Goal: Transaction & Acquisition: Purchase product/service

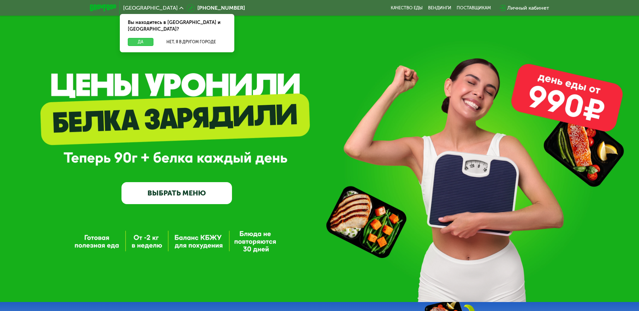
click at [138, 38] on button "Да" at bounding box center [141, 42] width 26 height 8
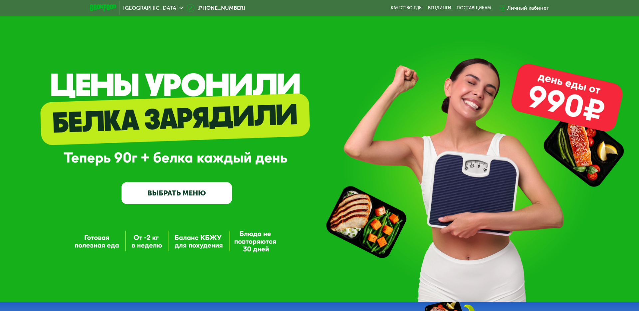
click at [523, 7] on div "Личный кабинет" at bounding box center [528, 8] width 42 height 8
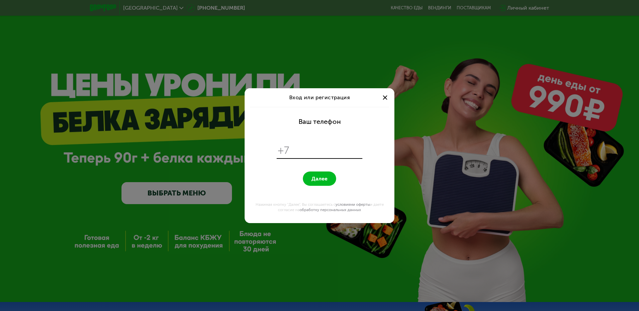
click at [385, 96] on div at bounding box center [385, 98] width 8 height 8
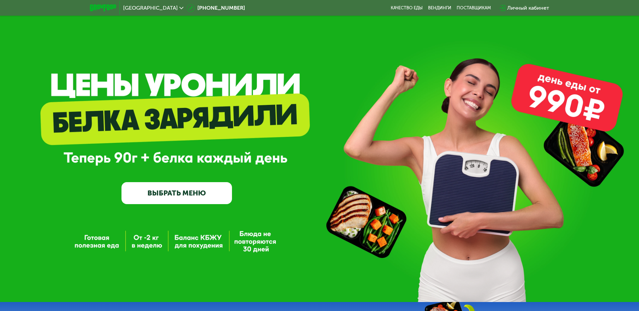
click at [531, 8] on div "Личный кабинет" at bounding box center [528, 8] width 42 height 8
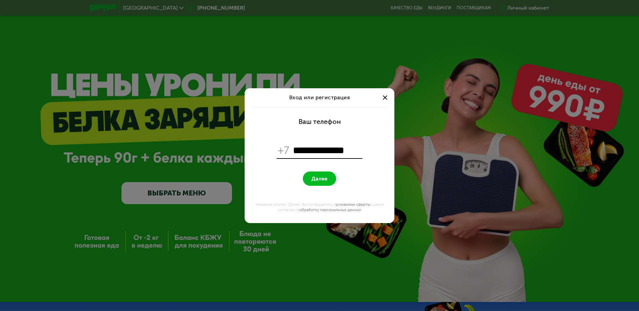
type input "**********"
click at [313, 177] on span "Далее" at bounding box center [320, 178] width 16 height 6
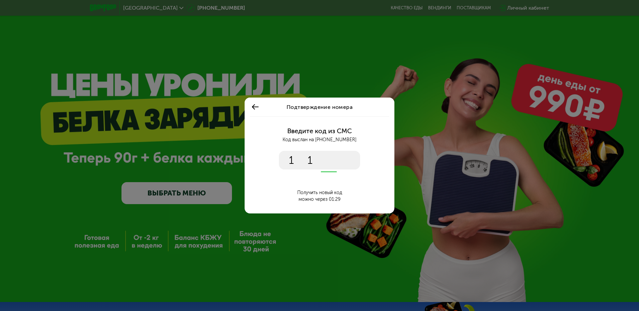
type input "****"
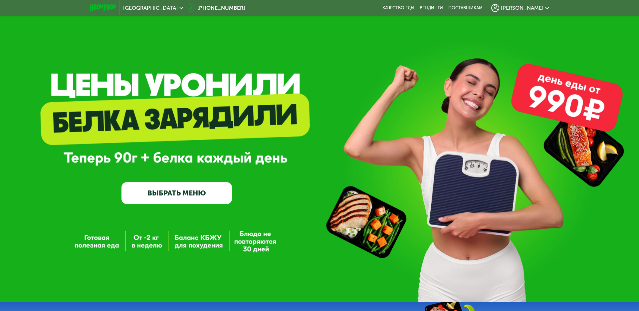
click at [530, 6] on div "[PERSON_NAME]" at bounding box center [520, 8] width 58 height 8
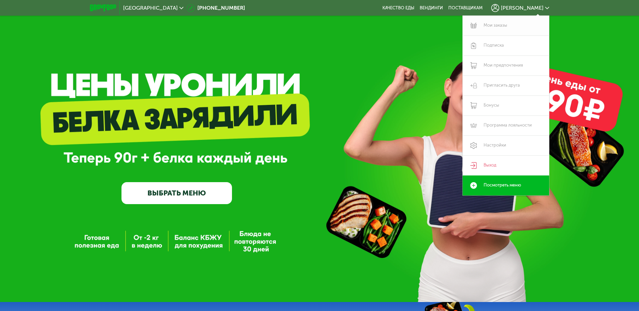
click at [510, 23] on link "Мои заказы" at bounding box center [506, 26] width 87 height 20
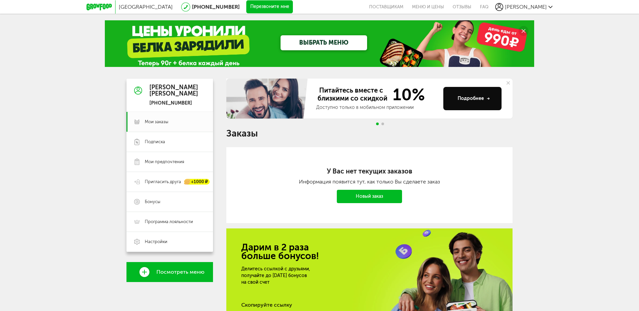
click at [356, 194] on link "Новый заказ" at bounding box center [369, 196] width 65 height 13
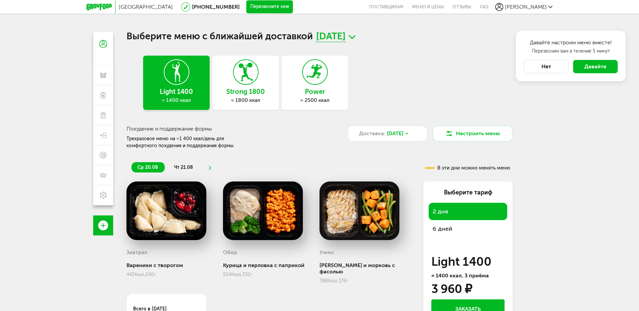
click at [542, 69] on button "Нет" at bounding box center [546, 66] width 45 height 13
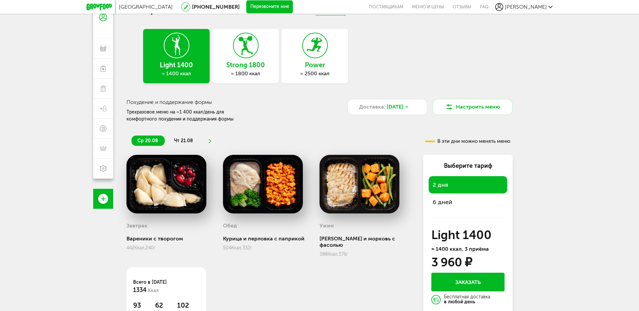
scroll to position [27, 0]
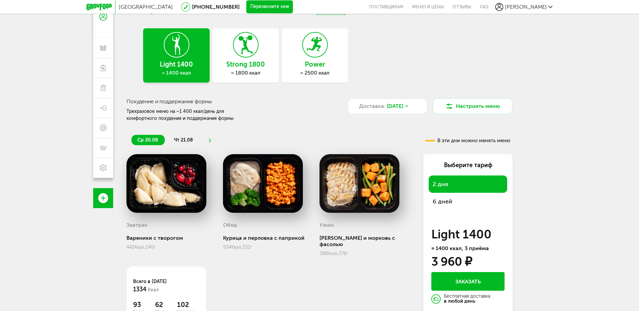
click at [243, 59] on div "Strong 1800 ≈ 1800 ккал" at bounding box center [245, 55] width 67 height 54
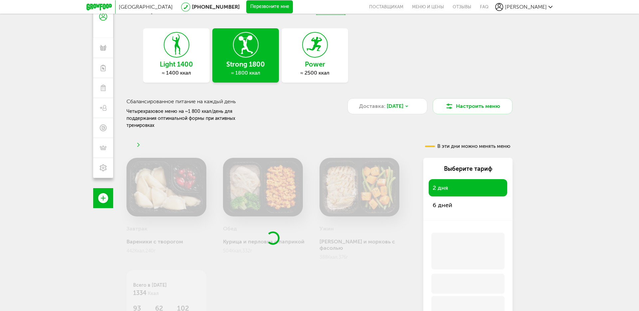
click at [296, 59] on div "Power ≈ 2500 ккал" at bounding box center [315, 55] width 67 height 54
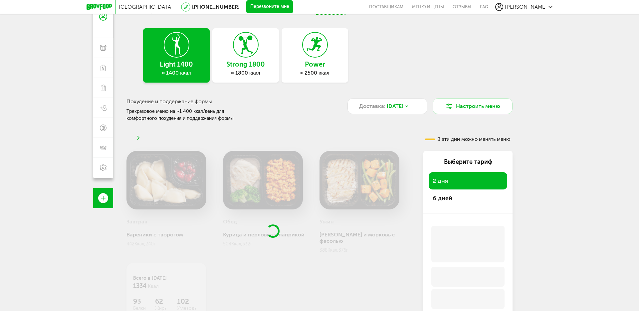
click at [249, 55] on div "Light 1400 ≈ 1400 ккал Strong 1800 ≈ 1800 ккал Power ≈ 2500 ккал" at bounding box center [319, 57] width 386 height 58
click at [298, 55] on div "Light 1400 ≈ 1400 ккал Strong 1800 ≈ 1800 ккал Power ≈ 2500 ккал" at bounding box center [319, 57] width 386 height 58
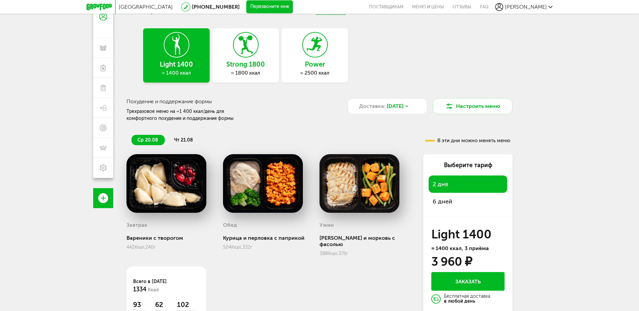
click at [312, 58] on div "Power ≈ 2500 ккал" at bounding box center [315, 55] width 67 height 54
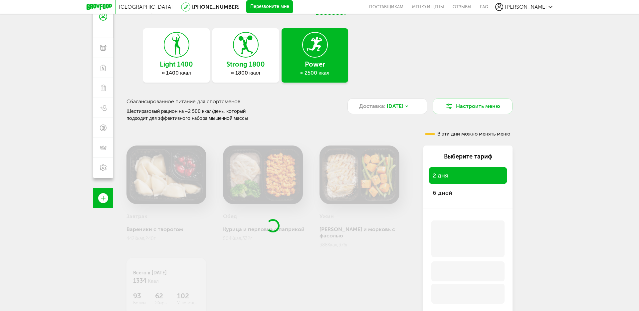
click at [264, 50] on div "Strong 1800 ≈ 1800 ккал" at bounding box center [245, 55] width 67 height 54
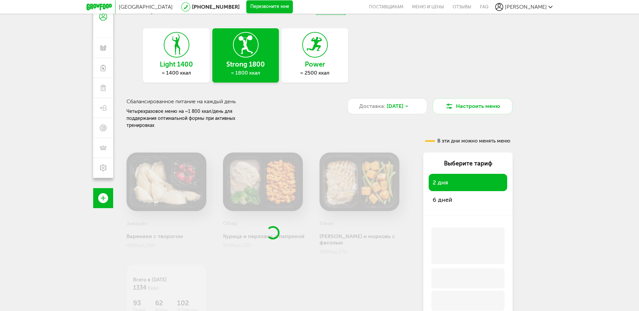
click at [191, 50] on div "Light 1400 ≈ 1400 ккал Strong 1800 ≈ 1800 ккал Power ≈ 2500 ккал" at bounding box center [319, 57] width 386 height 58
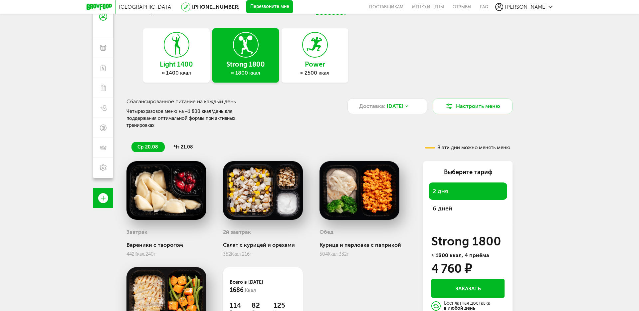
click at [182, 52] on icon at bounding box center [176, 44] width 24 height 25
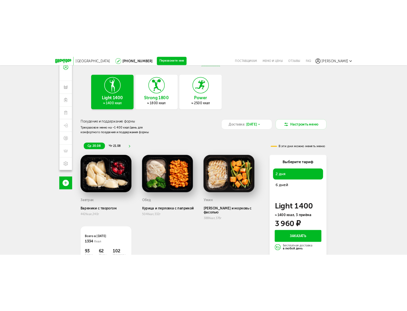
scroll to position [19, 0]
